Goal: Task Accomplishment & Management: Use online tool/utility

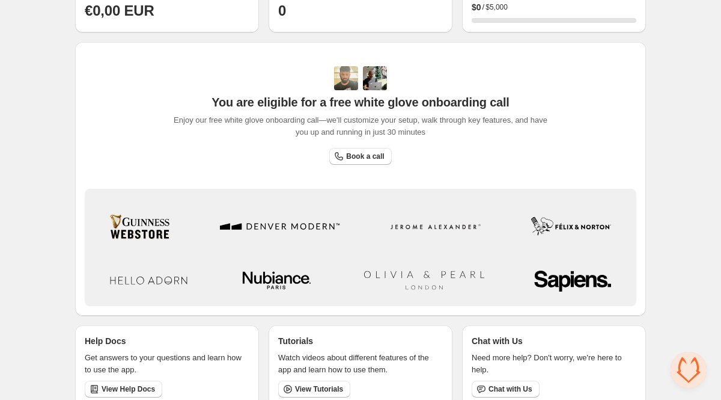
scroll to position [354, 0]
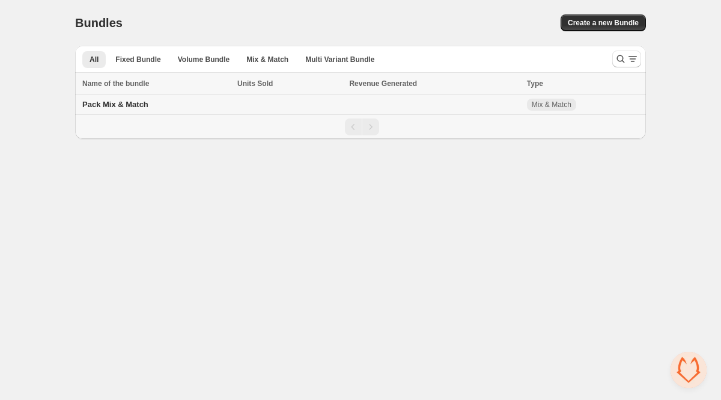
click at [115, 103] on span "Pack Mix & Match" at bounding box center [115, 104] width 66 height 9
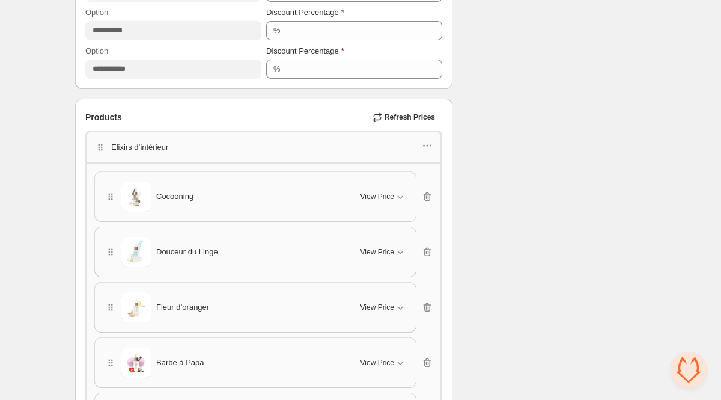
scroll to position [749, 0]
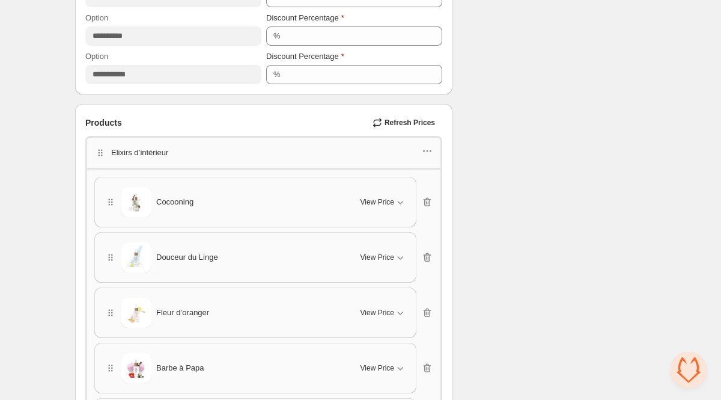
click at [156, 155] on p "Elixirs d’intérieur" at bounding box center [139, 153] width 57 height 12
click at [429, 150] on icon "button" at bounding box center [427, 151] width 12 height 12
click at [436, 191] on span "Edit products" at bounding box center [433, 193] width 65 height 12
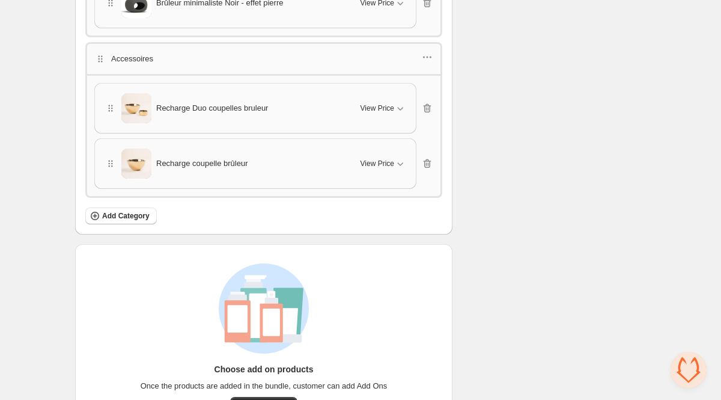
scroll to position [2765, 0]
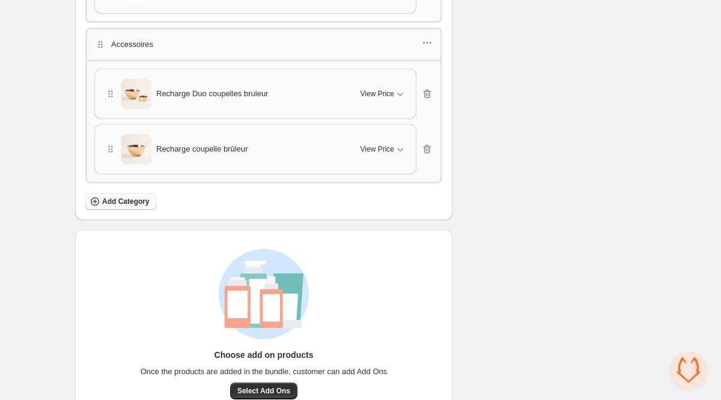
click at [134, 196] on span "Add Category" at bounding box center [125, 201] width 47 height 10
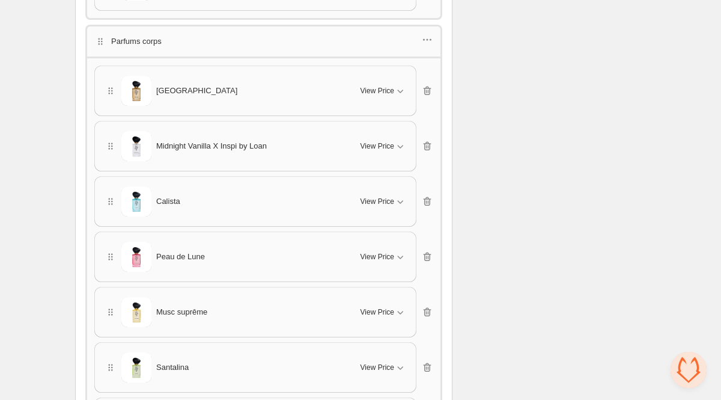
scroll to position [1669, 0]
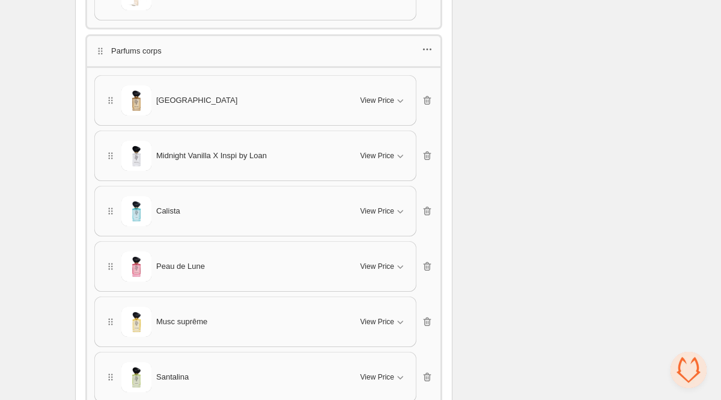
click at [431, 44] on icon "button" at bounding box center [427, 49] width 12 height 12
click at [432, 85] on span "Edit products" at bounding box center [433, 85] width 65 height 12
